Goal: Task Accomplishment & Management: Use online tool/utility

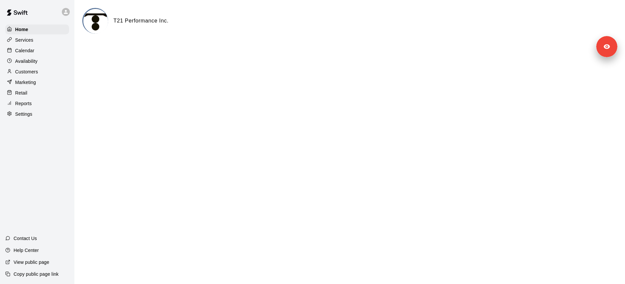
click at [36, 72] on p "Customers" at bounding box center [26, 71] width 23 height 7
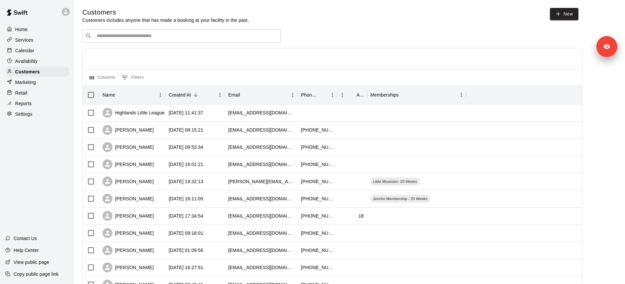
click at [122, 39] on input "Search customers by name or email" at bounding box center [186, 36] width 183 height 7
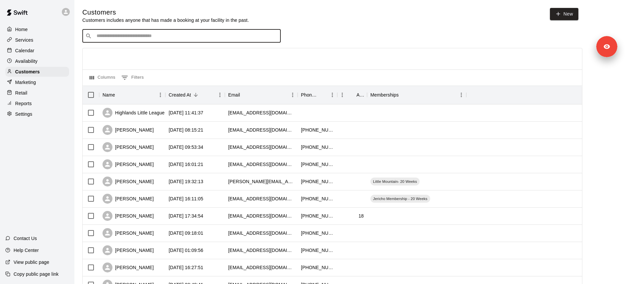
paste input "**********"
click at [169, 39] on input "**********" at bounding box center [181, 36] width 173 height 7
drag, startPoint x: 122, startPoint y: 35, endPoint x: 171, endPoint y: 35, distance: 49.3
click at [170, 35] on input "**********" at bounding box center [181, 36] width 173 height 7
type input "**********"
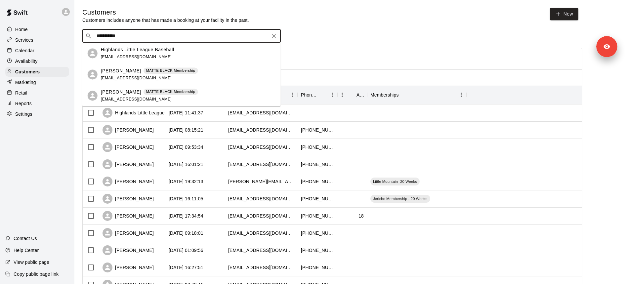
click at [163, 52] on p "Highlands Little League Baseball" at bounding box center [137, 49] width 73 height 7
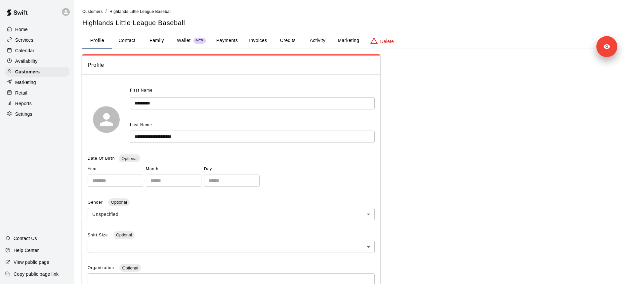
click at [262, 42] on button "Invoices" at bounding box center [258, 41] width 30 height 16
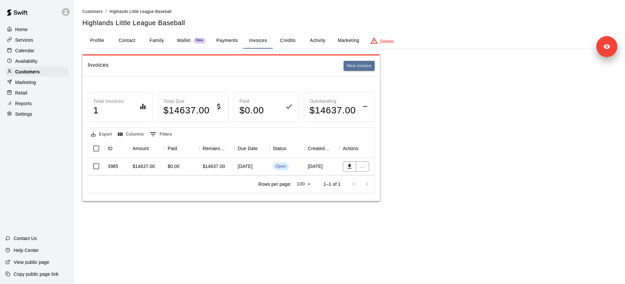
click at [250, 169] on div "[DATE]" at bounding box center [252, 166] width 35 height 17
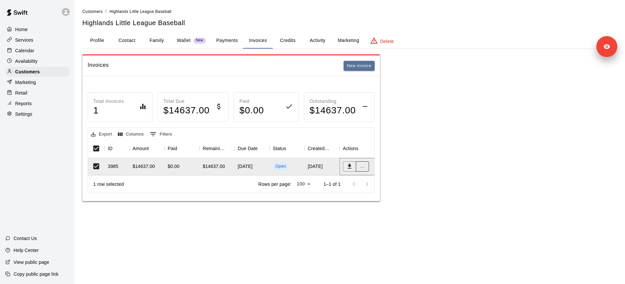
click at [363, 165] on button "..." at bounding box center [362, 166] width 13 height 10
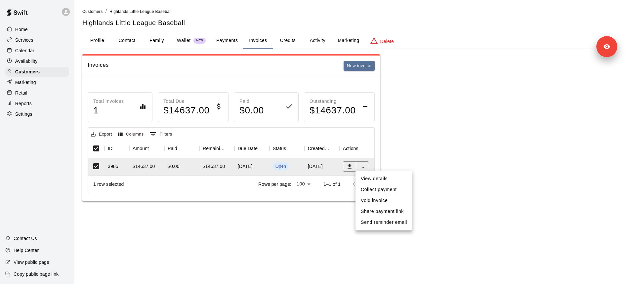
click at [428, 134] on div at bounding box center [312, 142] width 625 height 284
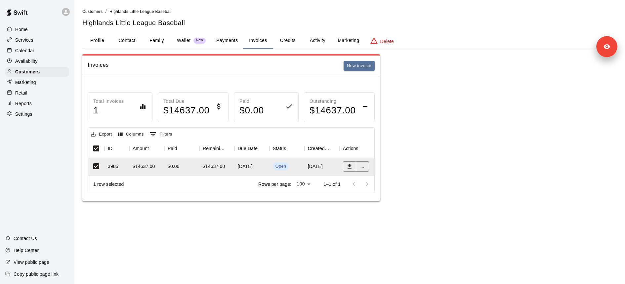
click at [171, 166] on div "$0.00" at bounding box center [174, 166] width 12 height 7
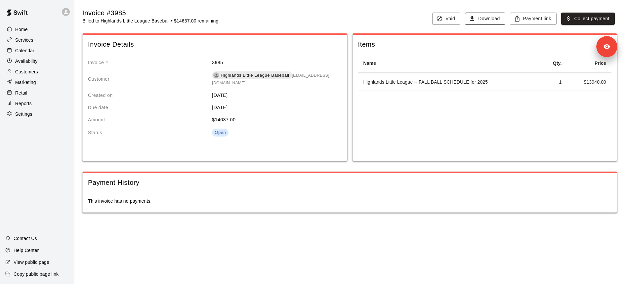
click at [494, 20] on button "Download" at bounding box center [485, 19] width 40 height 12
click at [530, 20] on button "Payment link" at bounding box center [533, 19] width 47 height 12
click at [535, 15] on button "Payment link" at bounding box center [533, 19] width 47 height 12
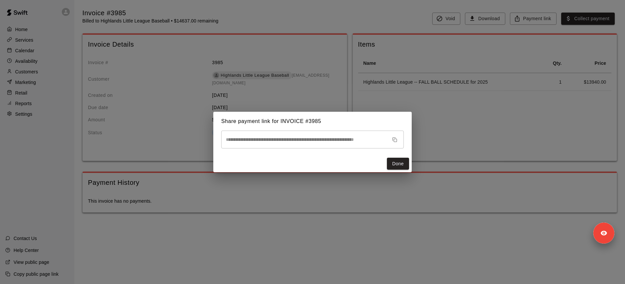
drag, startPoint x: 605, startPoint y: 53, endPoint x: 601, endPoint y: 282, distance: 229.3
click at [601, 226] on body "**********" at bounding box center [312, 113] width 625 height 226
click at [564, 144] on div "**********" at bounding box center [312, 142] width 625 height 284
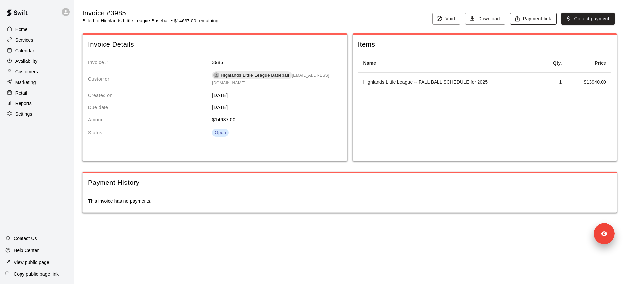
click at [530, 18] on button "Payment link" at bounding box center [533, 19] width 47 height 12
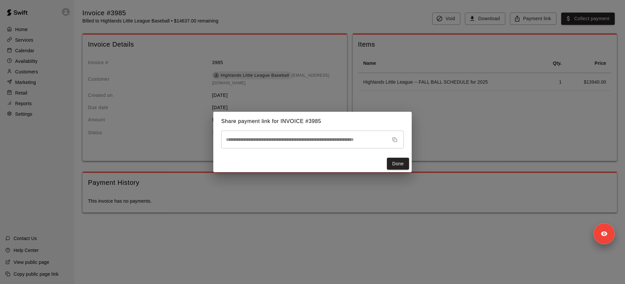
click at [343, 34] on div "**********" at bounding box center [312, 142] width 625 height 284
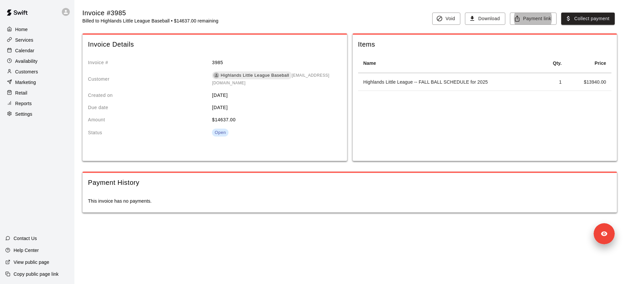
click at [523, 25] on div "Invoice #3985 Billed to Highlands Little League Baseball • $14637.00 remaining …" at bounding box center [349, 115] width 535 height 215
click at [523, 21] on button "Payment link" at bounding box center [533, 19] width 47 height 12
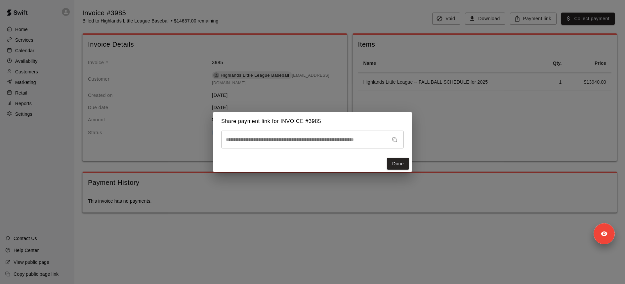
click at [395, 138] on icon "button" at bounding box center [394, 139] width 5 height 5
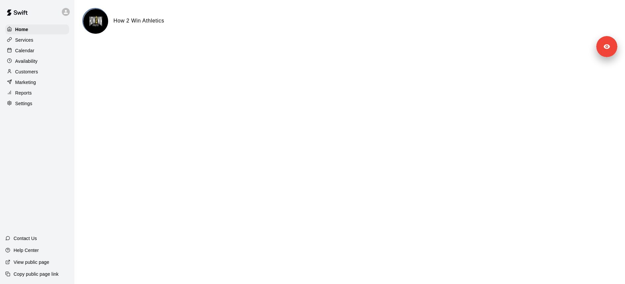
click at [46, 41] on div "Services" at bounding box center [37, 40] width 64 height 10
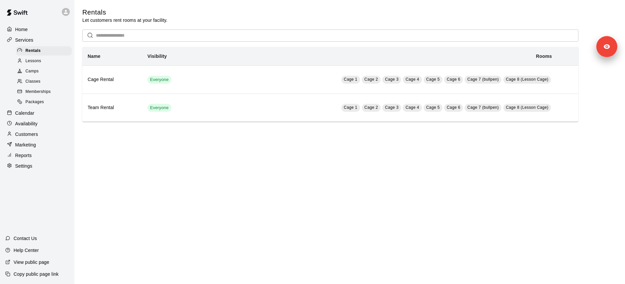
click at [50, 63] on div "Lessons" at bounding box center [44, 61] width 56 height 9
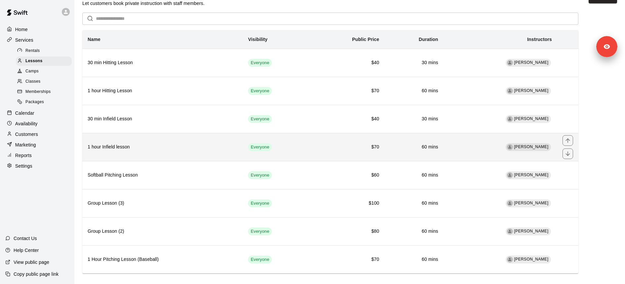
scroll to position [20, 0]
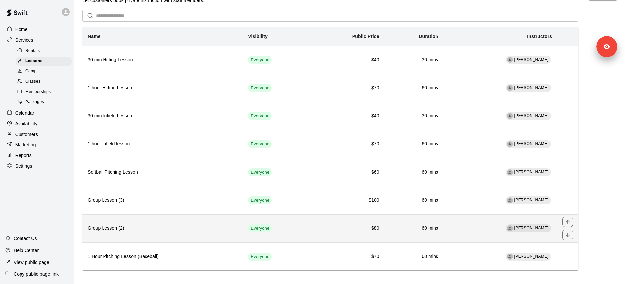
click at [182, 225] on h6 "Group Lesson (2)" at bounding box center [163, 228] width 150 height 7
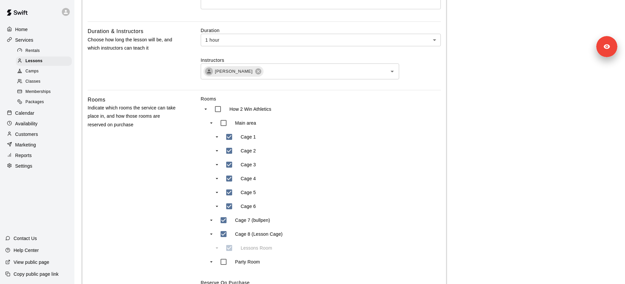
scroll to position [269, 0]
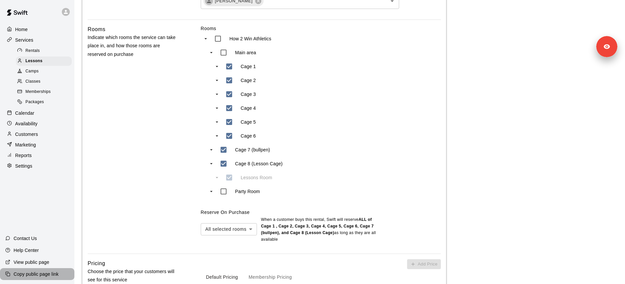
click at [48, 274] on p "Copy public page link" at bounding box center [36, 274] width 45 height 7
click at [32, 61] on span "Lessons" at bounding box center [33, 61] width 17 height 7
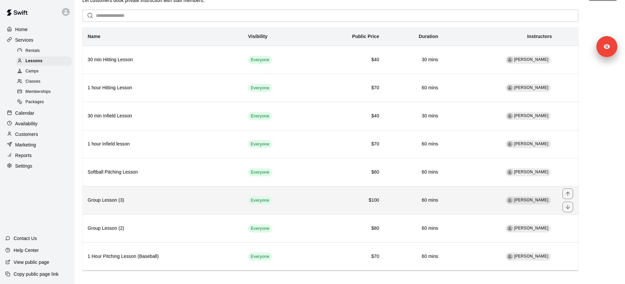
click at [161, 197] on h6 "Group Lesson (3)" at bounding box center [163, 200] width 150 height 7
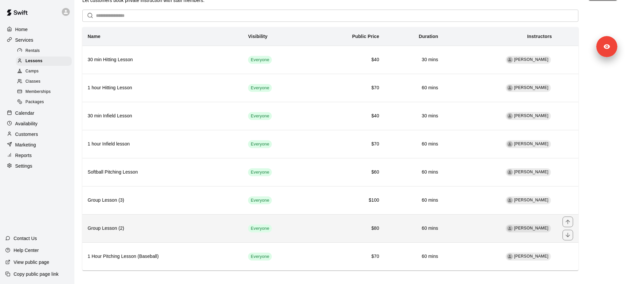
click at [191, 219] on th "Group Lesson (2)" at bounding box center [162, 228] width 160 height 28
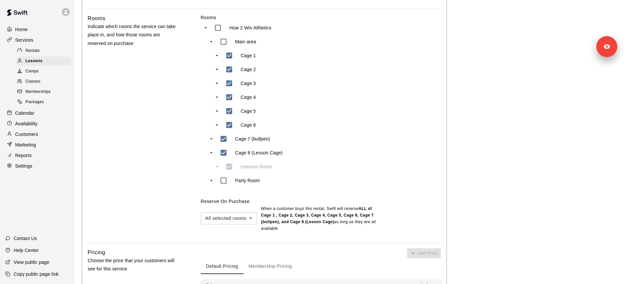
scroll to position [278, 0]
click at [237, 200] on label "Reserve On Purchase" at bounding box center [225, 202] width 49 height 5
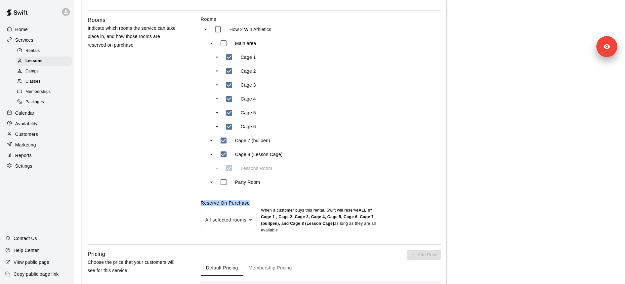
click at [237, 200] on label "Reserve On Purchase" at bounding box center [225, 202] width 49 height 5
copy label "Reserve On Purchase"
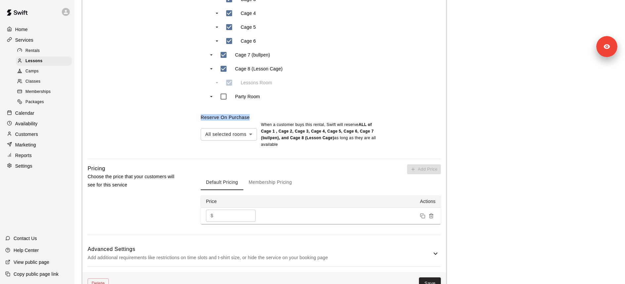
scroll to position [343, 0]
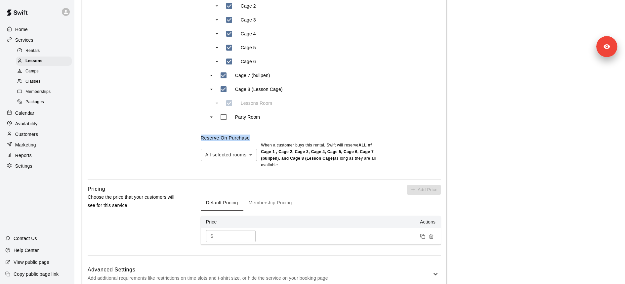
click at [244, 137] on label "Reserve On Purchase" at bounding box center [225, 137] width 49 height 5
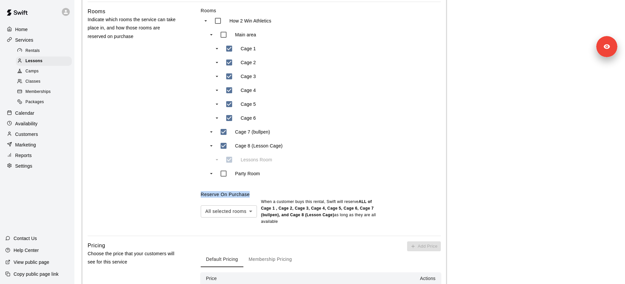
scroll to position [384, 0]
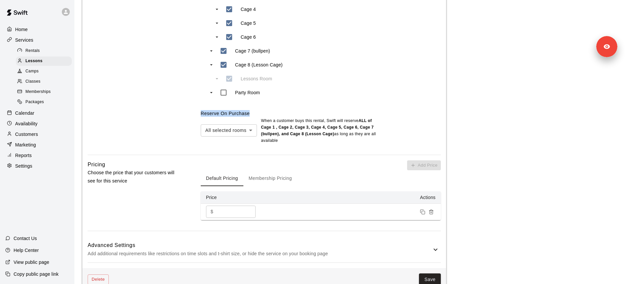
click at [359, 103] on div "Rooms How 2 Win Athletics Main area Cage 1 Cage 2 Cage 3 Cage 4 Cage 5 Cage 6 C…" at bounding box center [321, 35] width 240 height 218
